Goal: Navigation & Orientation: Find specific page/section

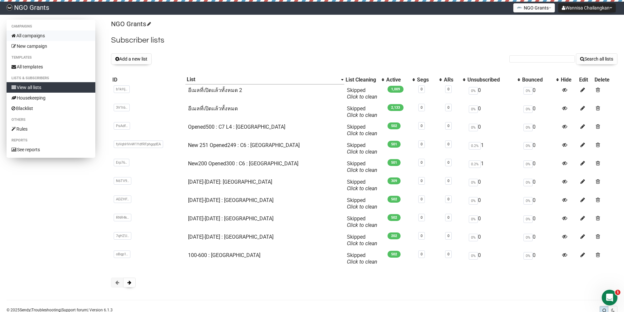
click at [62, 36] on link "All campaigns" at bounding box center [51, 35] width 89 height 10
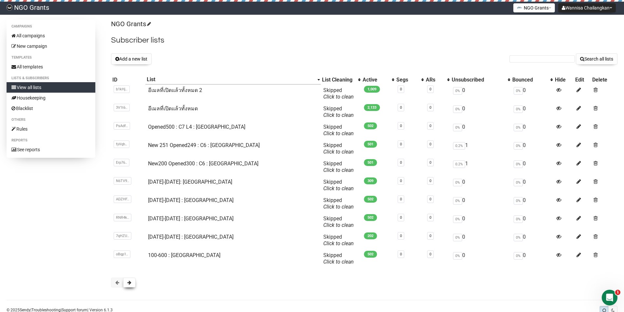
click at [130, 286] on button at bounding box center [129, 283] width 12 height 10
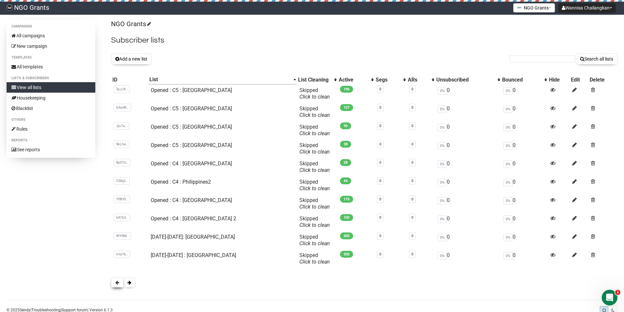
click at [118, 280] on button at bounding box center [117, 283] width 12 height 10
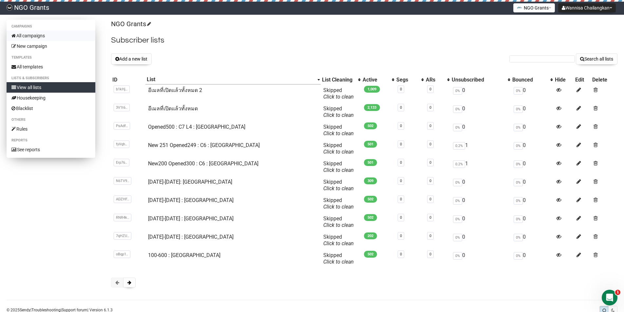
click at [46, 33] on link "All campaigns" at bounding box center [51, 35] width 89 height 10
